Goal: Task Accomplishment & Management: Manage account settings

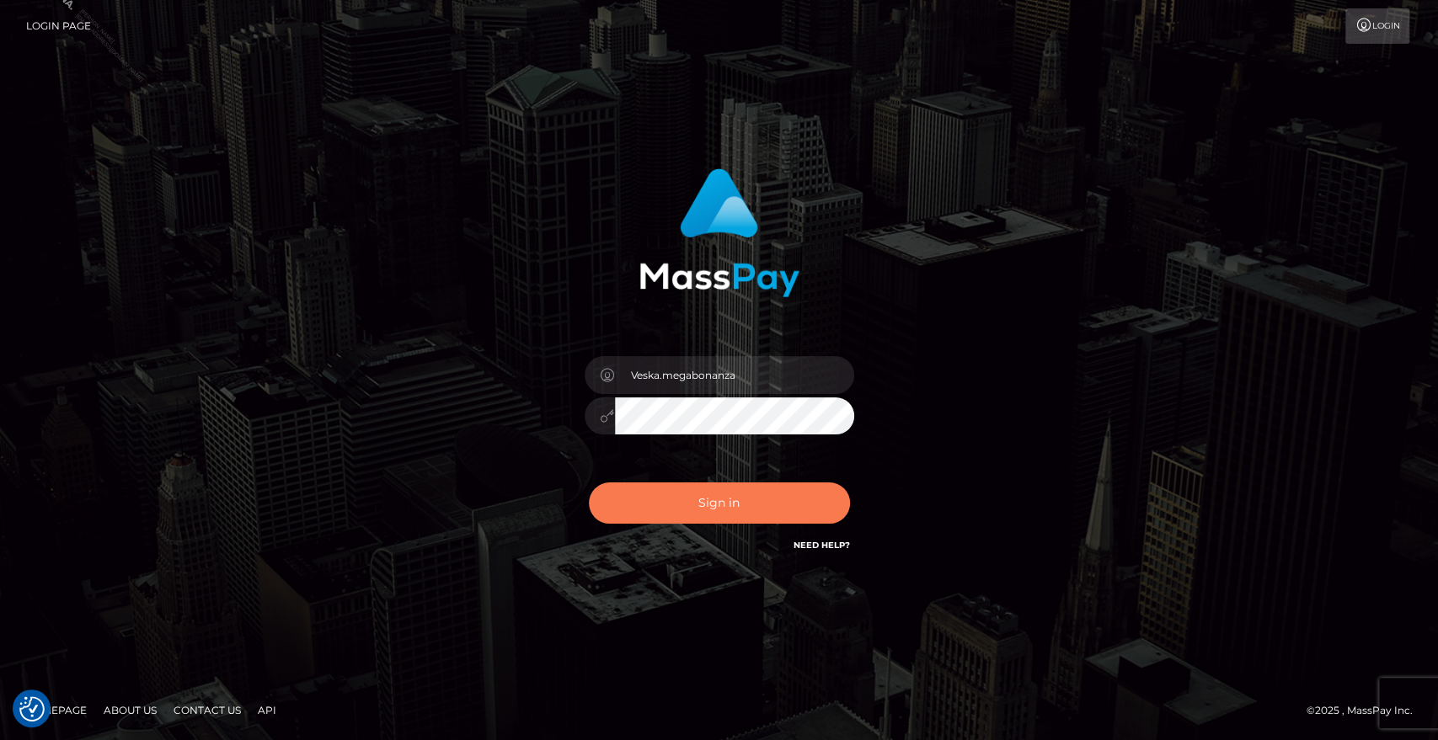
click at [723, 510] on button "Sign in" at bounding box center [719, 503] width 261 height 41
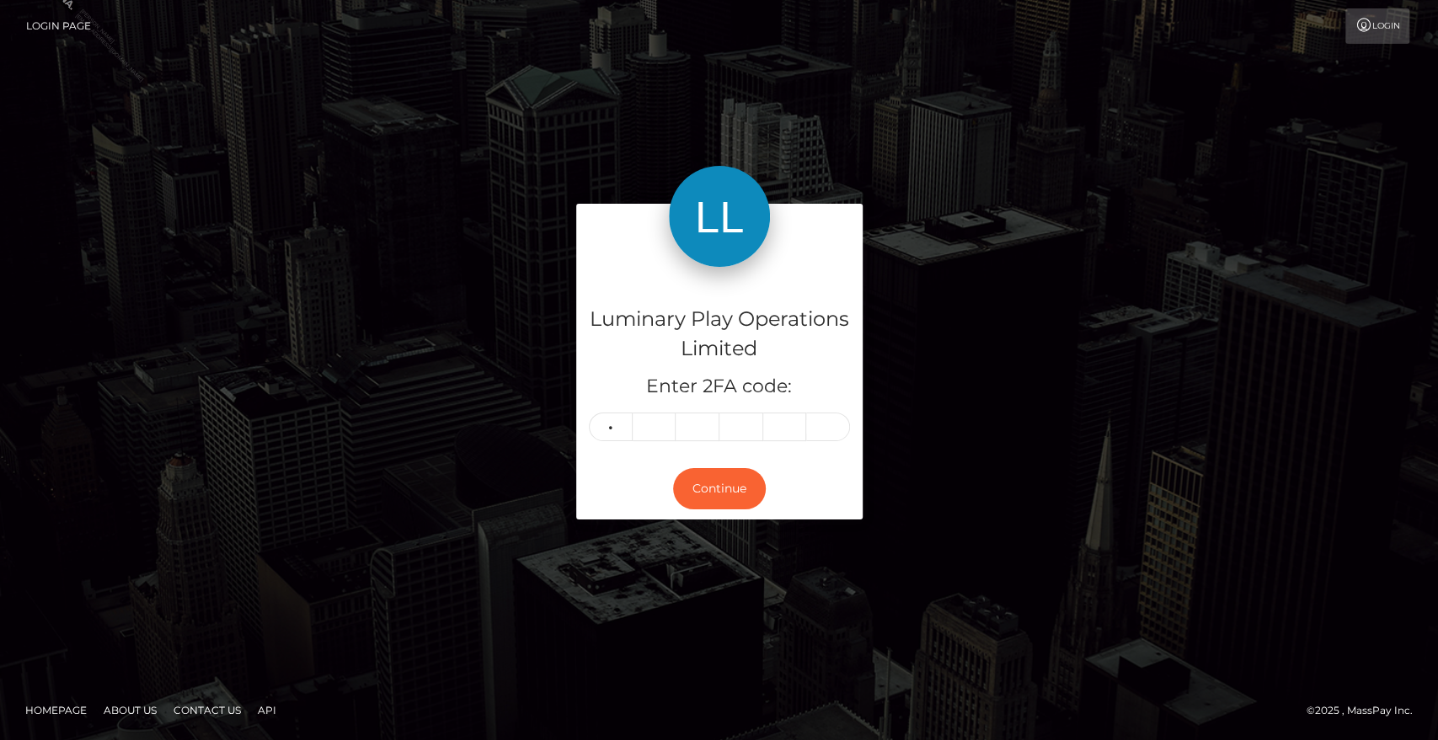
type input "1"
type input "3"
type input "0"
type input "5"
type input "9"
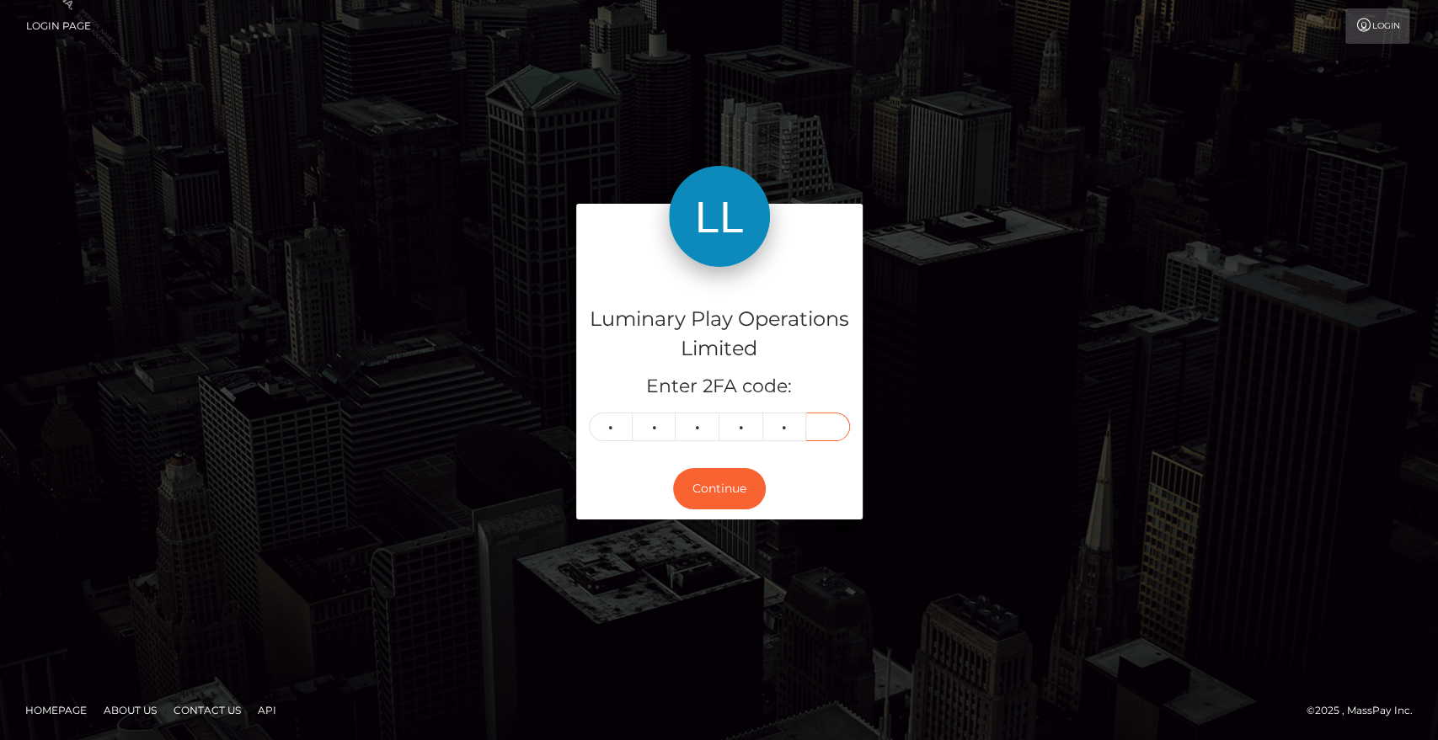
type input "0"
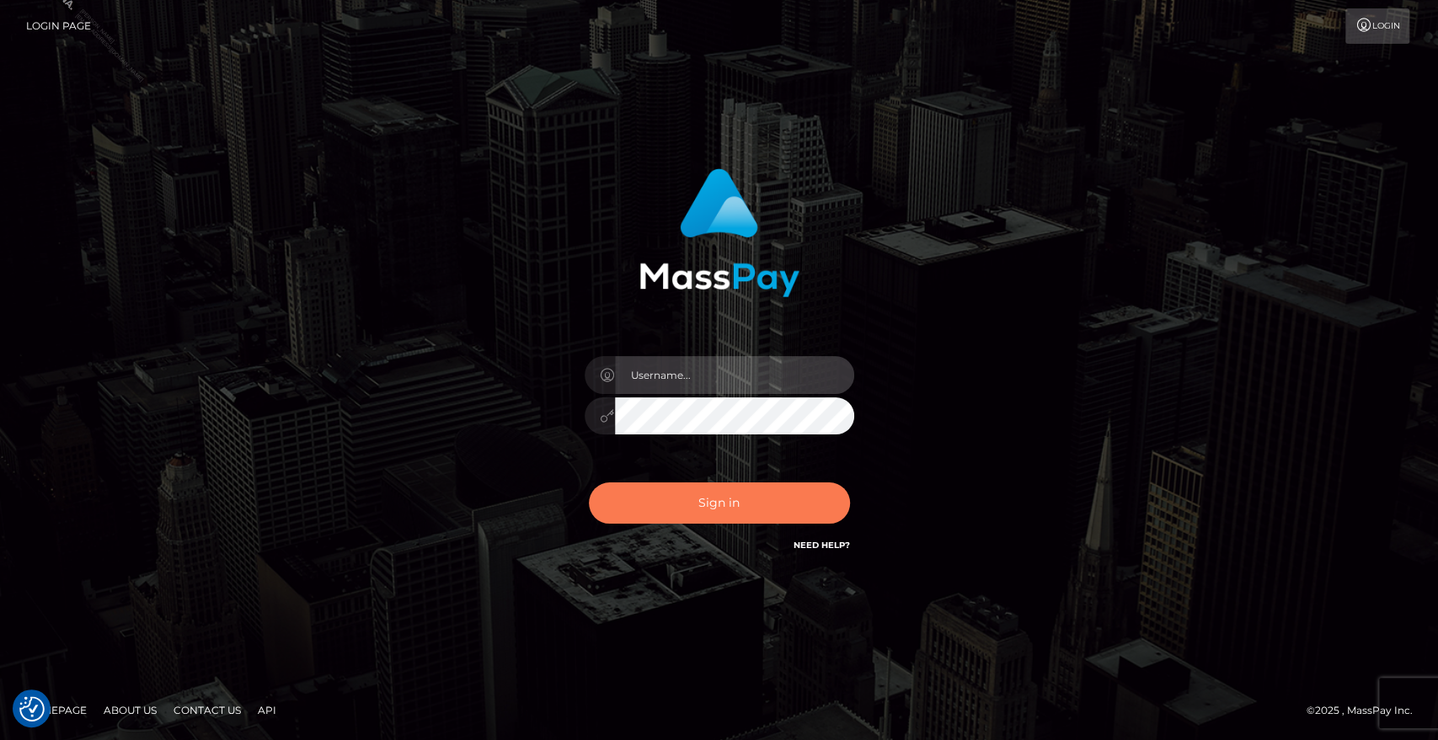
type input "Veska.megabonanza"
click at [723, 491] on button "Sign in" at bounding box center [719, 503] width 261 height 41
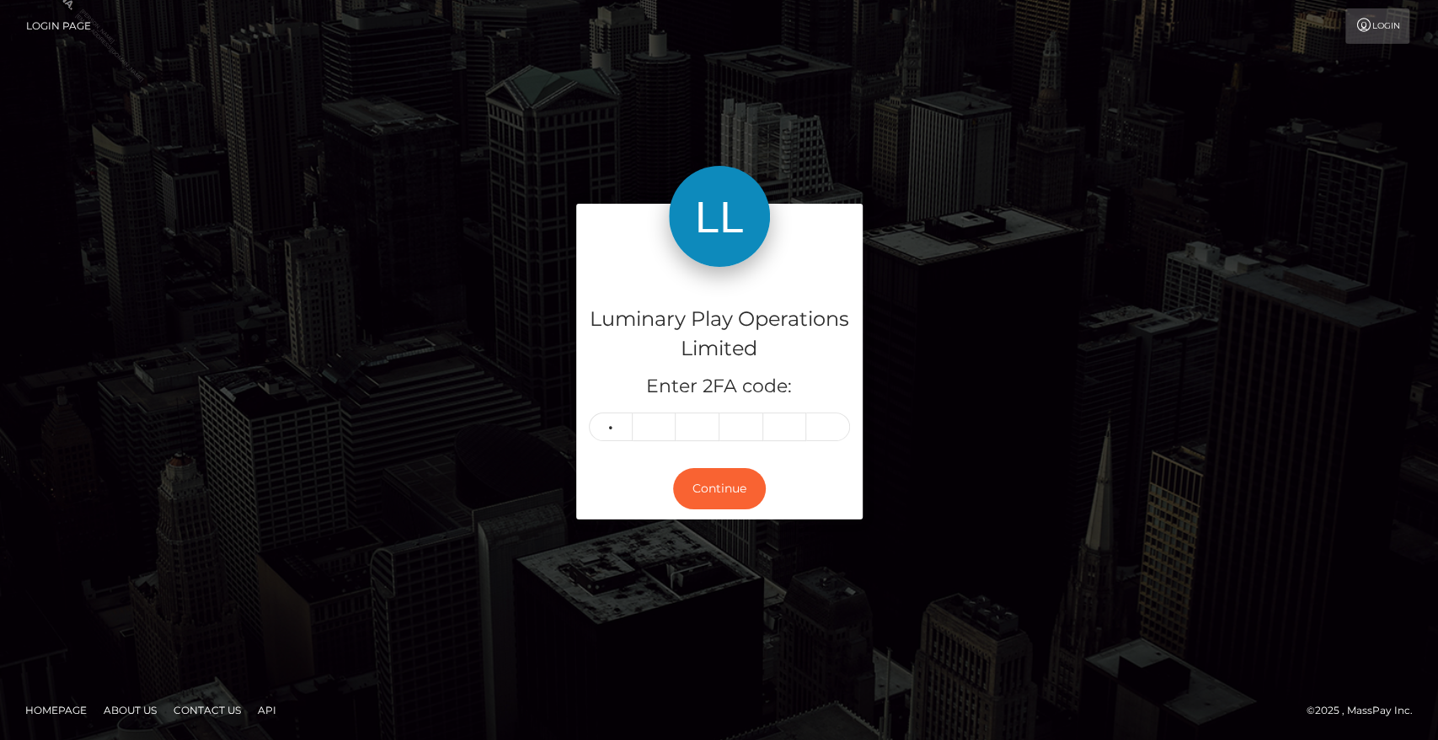
type input "3"
type input "1"
type input "3"
type input "8"
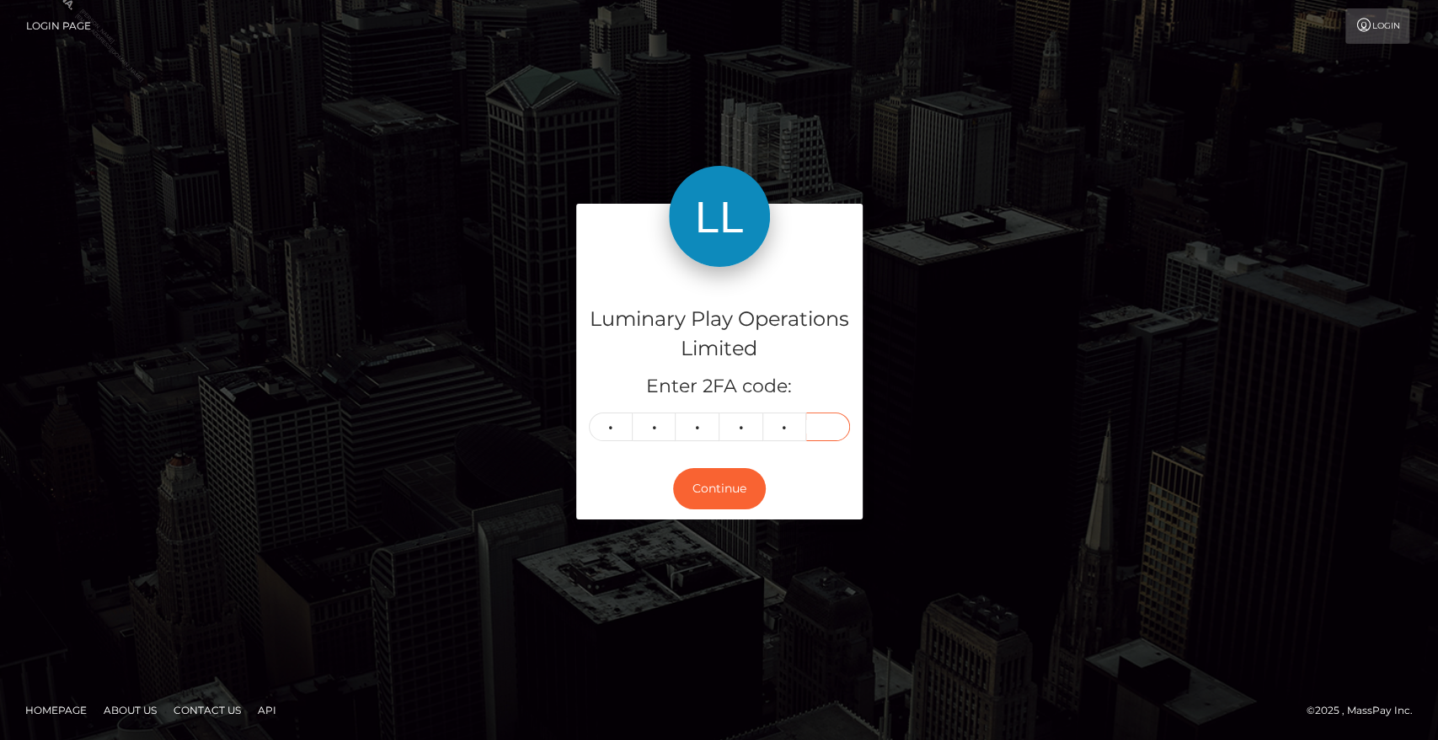
type input "4"
